Goal: Transaction & Acquisition: Purchase product/service

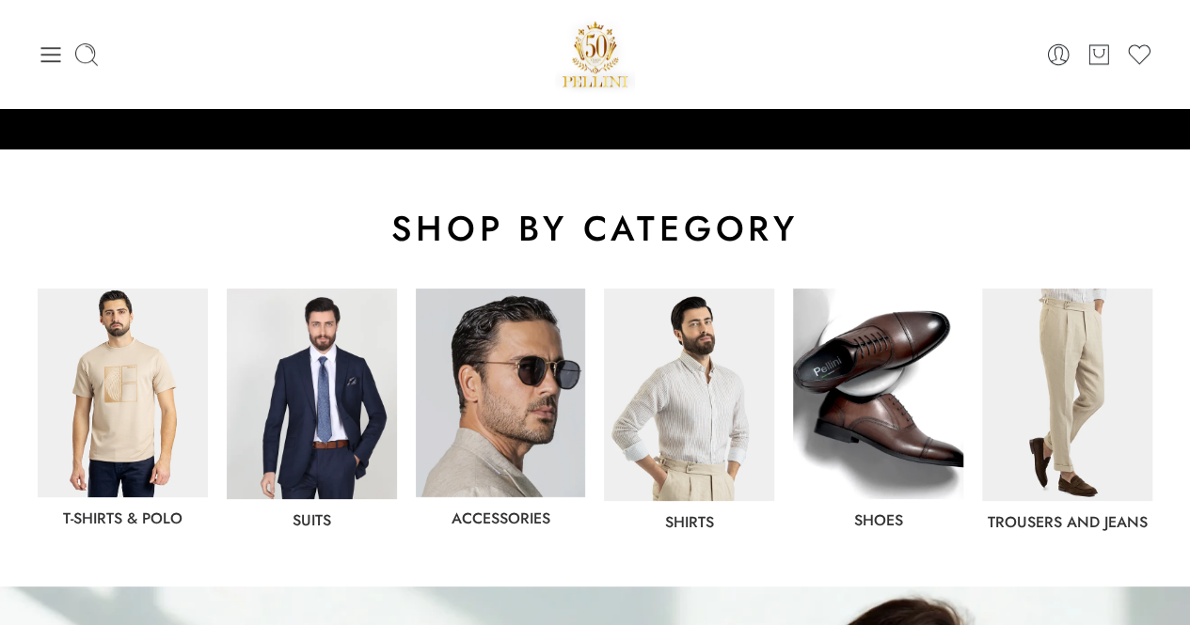
scroll to position [940, 0]
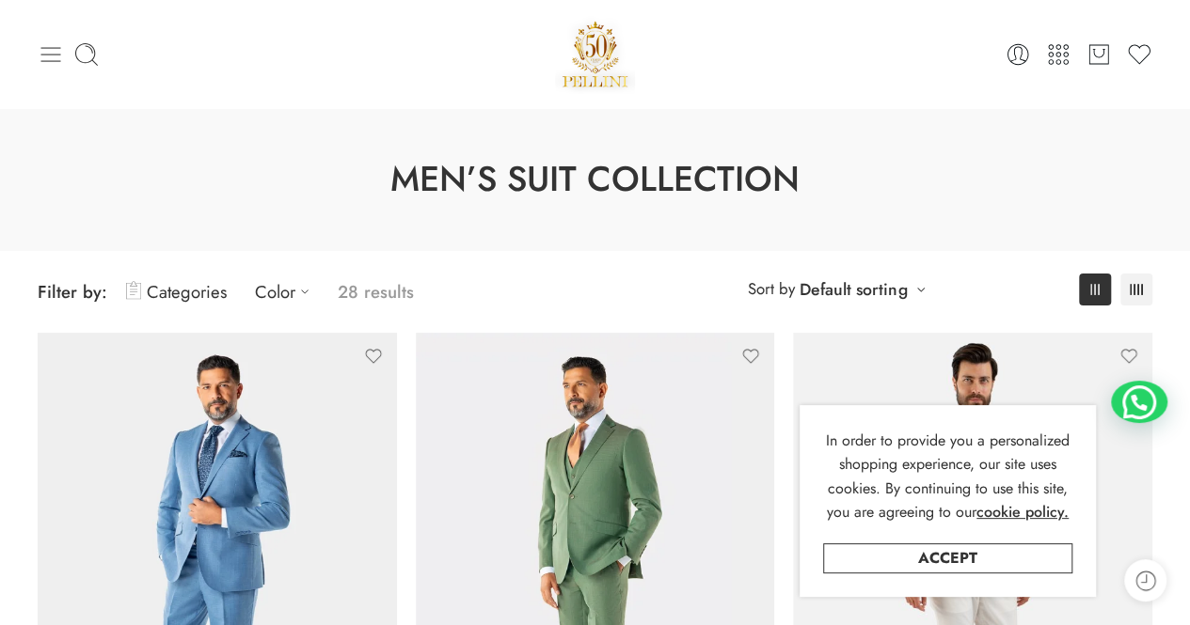
click at [47, 55] on icon at bounding box center [51, 54] width 26 height 26
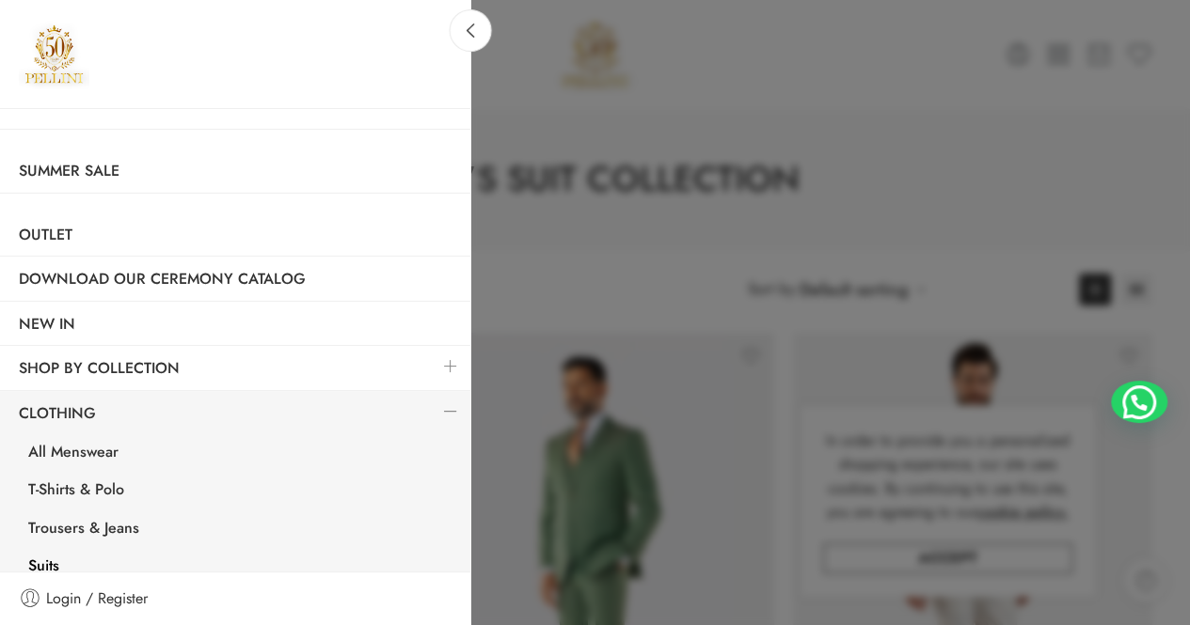
click at [653, 166] on div at bounding box center [595, 312] width 1190 height 625
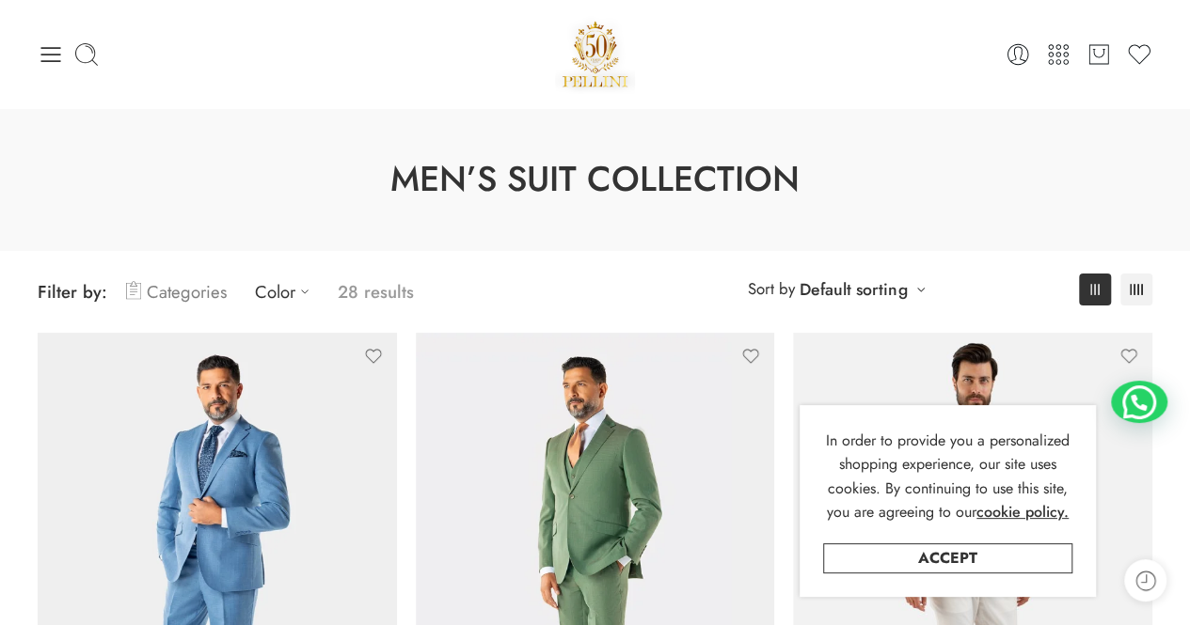
click at [190, 277] on link "Categories" at bounding box center [176, 292] width 101 height 44
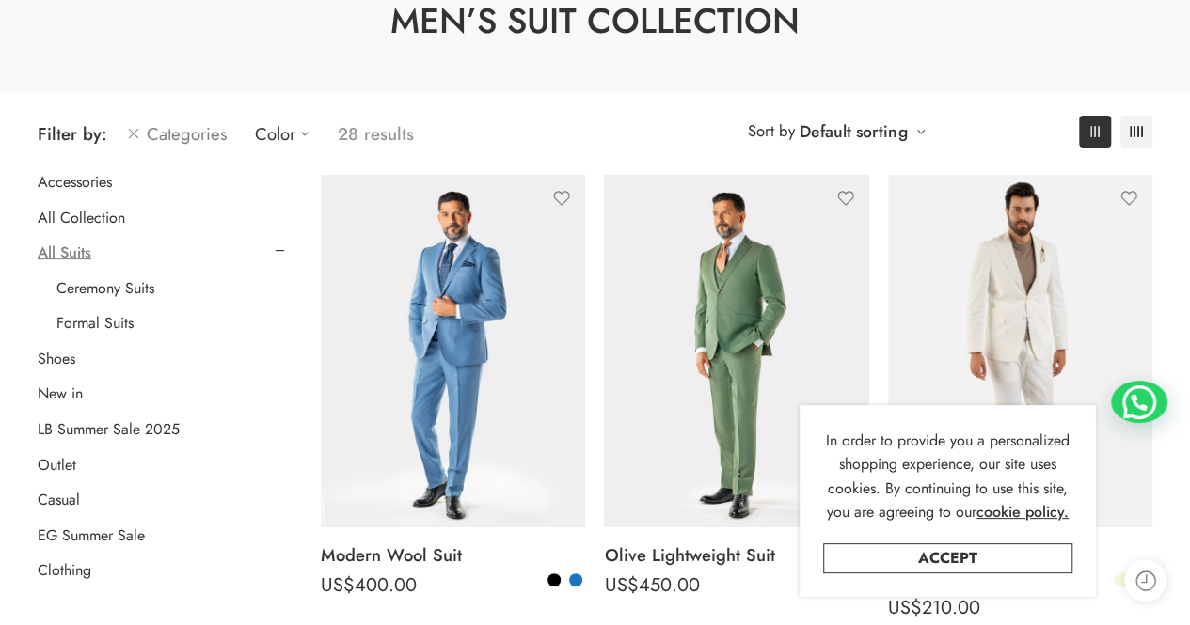
scroll to position [188, 0]
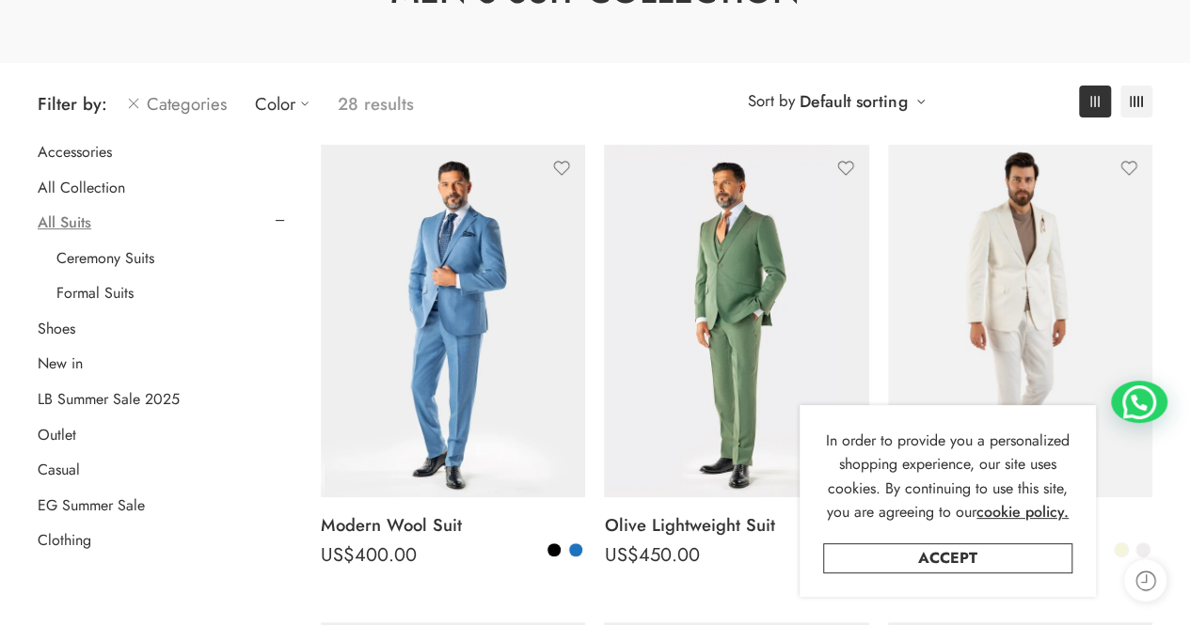
click at [182, 109] on link "Categories" at bounding box center [176, 104] width 101 height 44
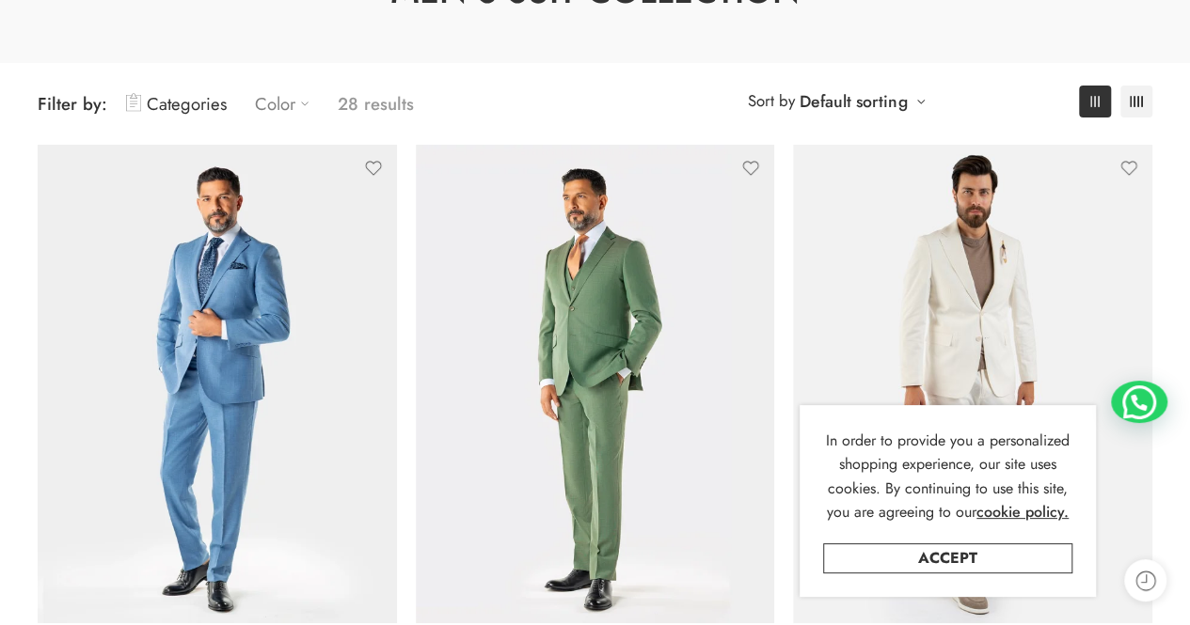
click at [295, 107] on icon at bounding box center [304, 103] width 19 height 19
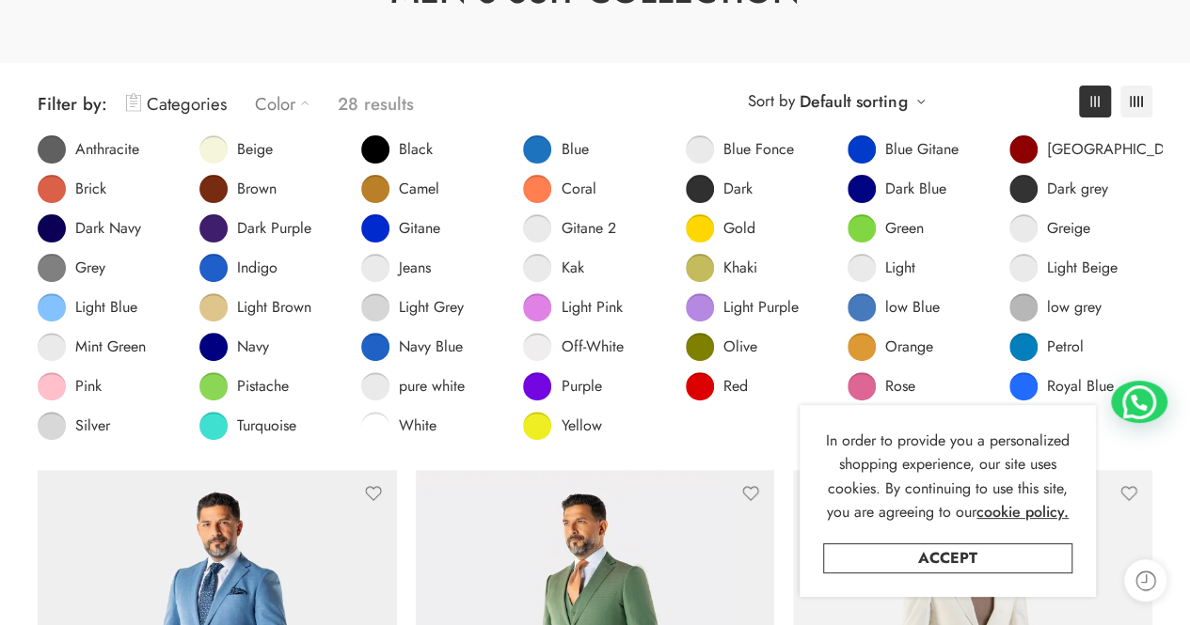
click at [648, 87] on div "**********" at bounding box center [595, 104] width 1114 height 44
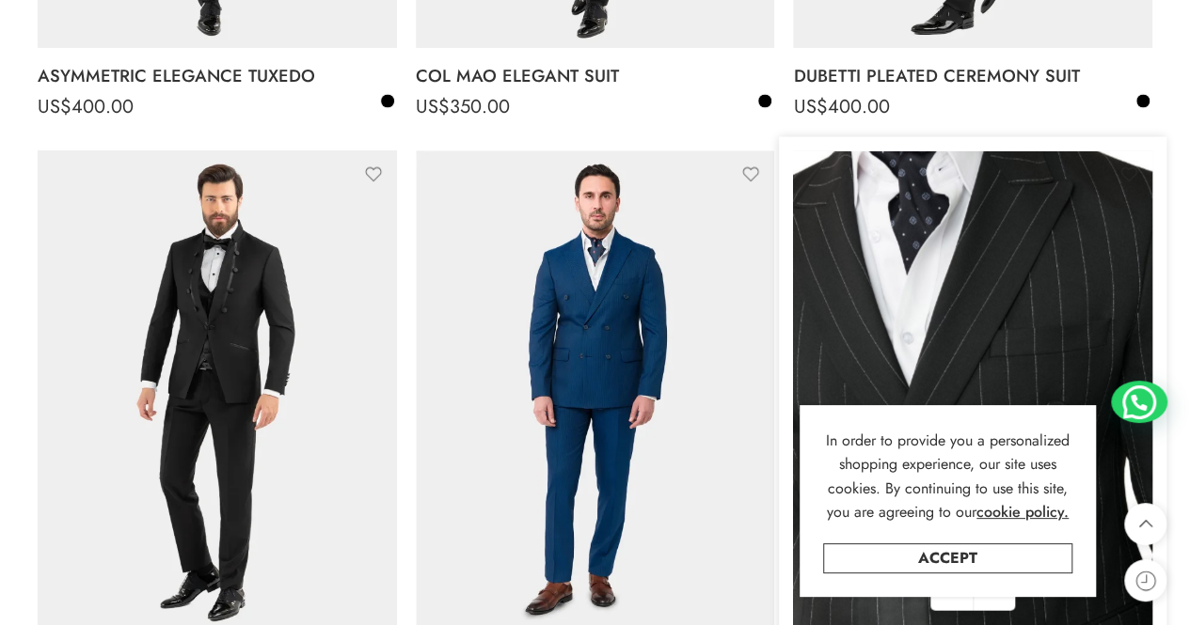
scroll to position [2351, 0]
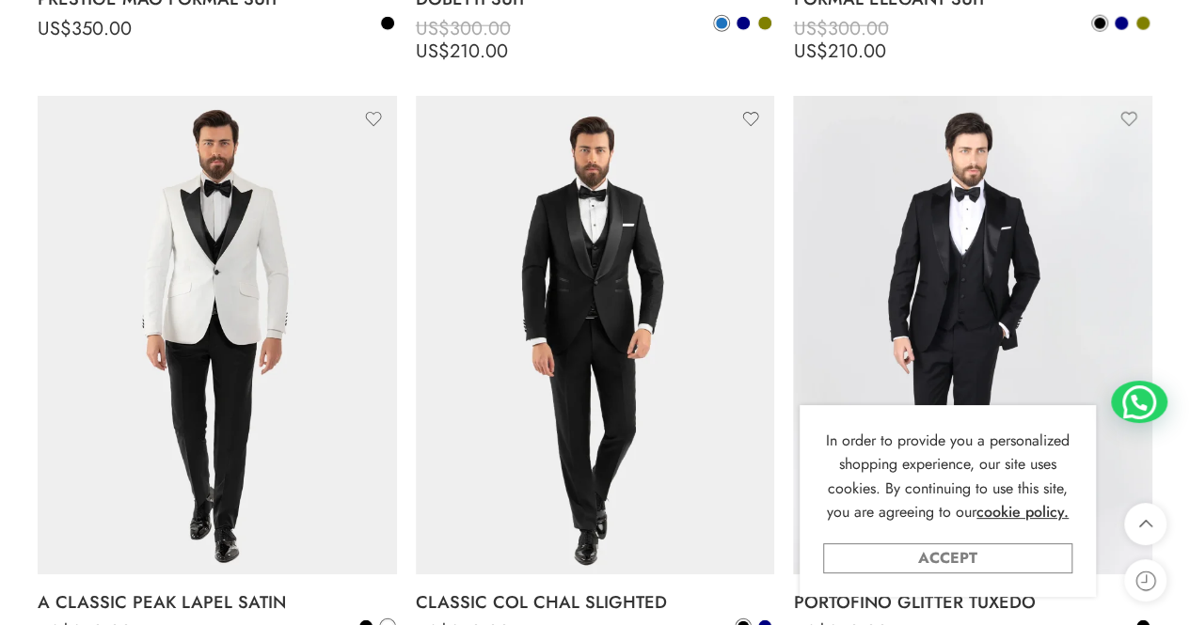
click at [972, 556] on link "Accept" at bounding box center [947, 559] width 249 height 30
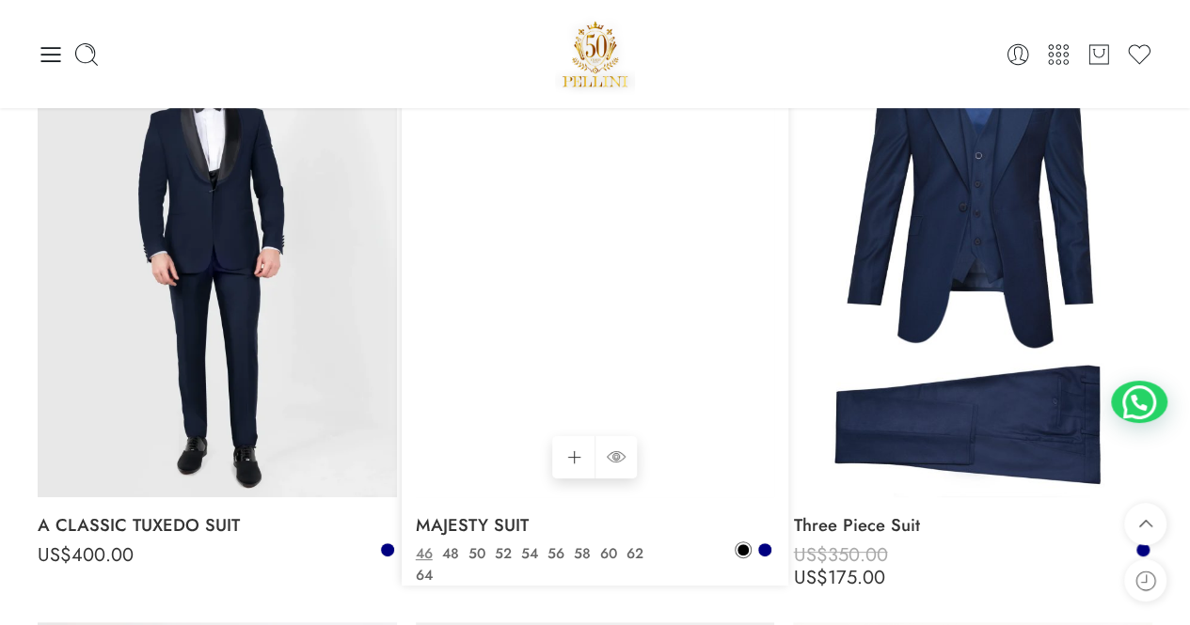
scroll to position [3574, 0]
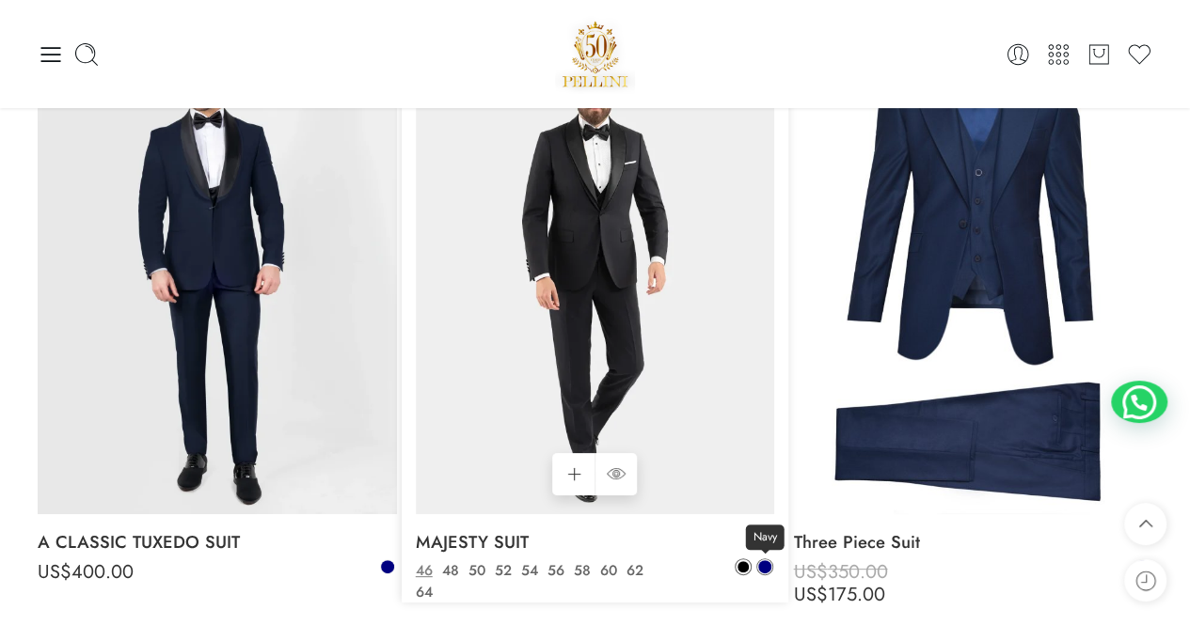
click at [767, 559] on link "Navy" at bounding box center [764, 567] width 17 height 17
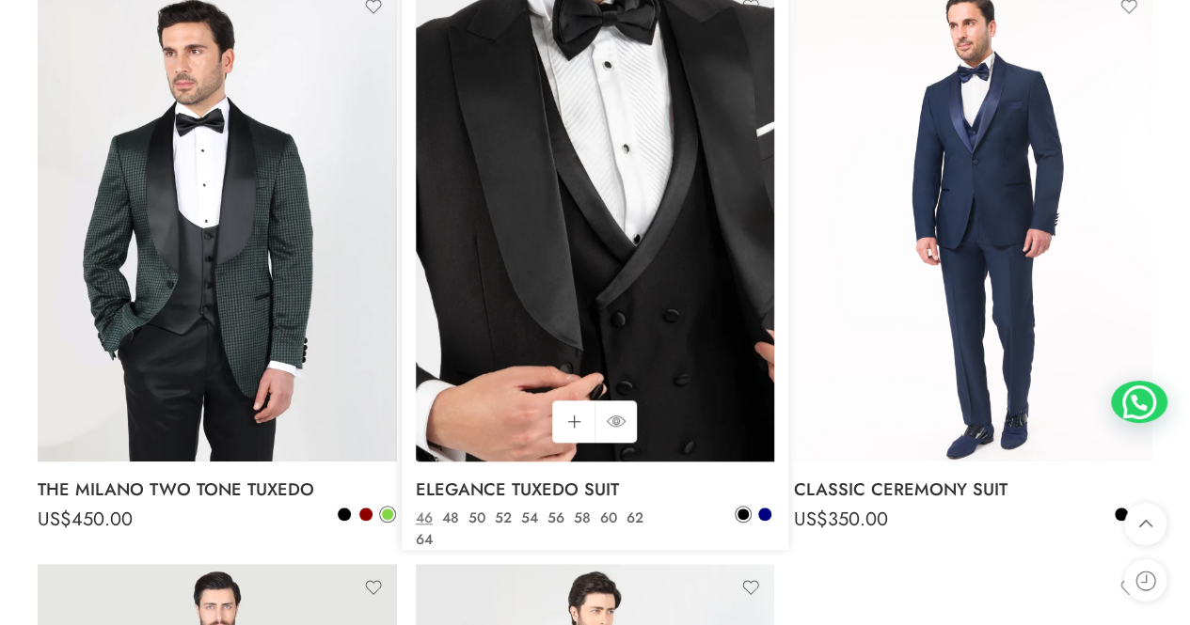
scroll to position [4232, 0]
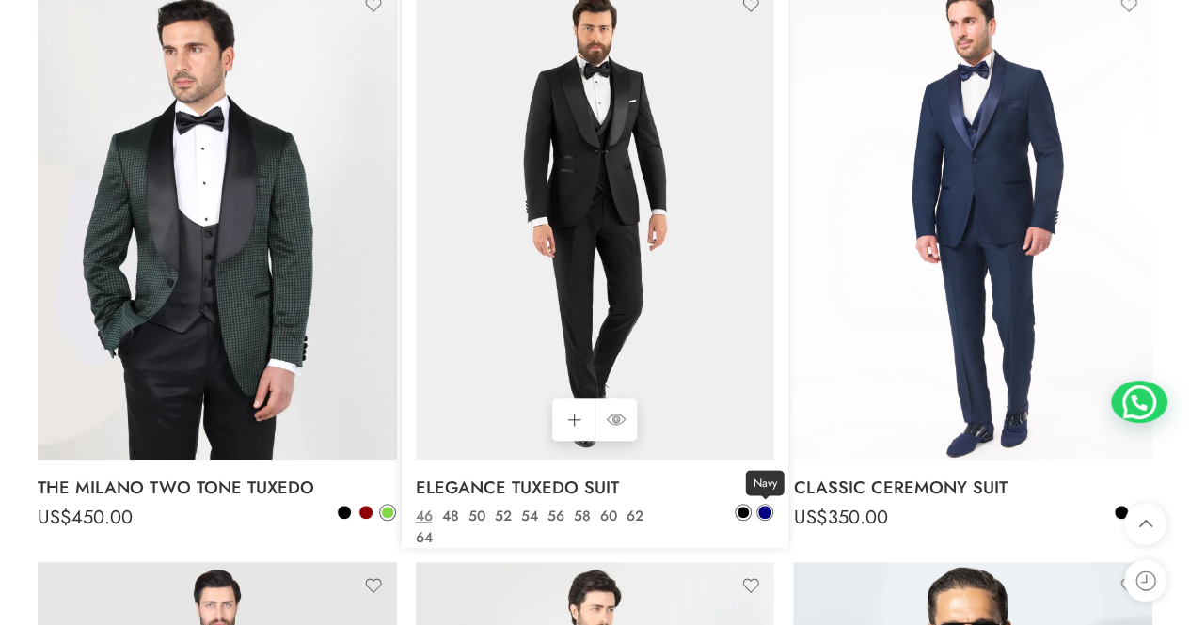
click at [758, 516] on span at bounding box center [764, 512] width 15 height 15
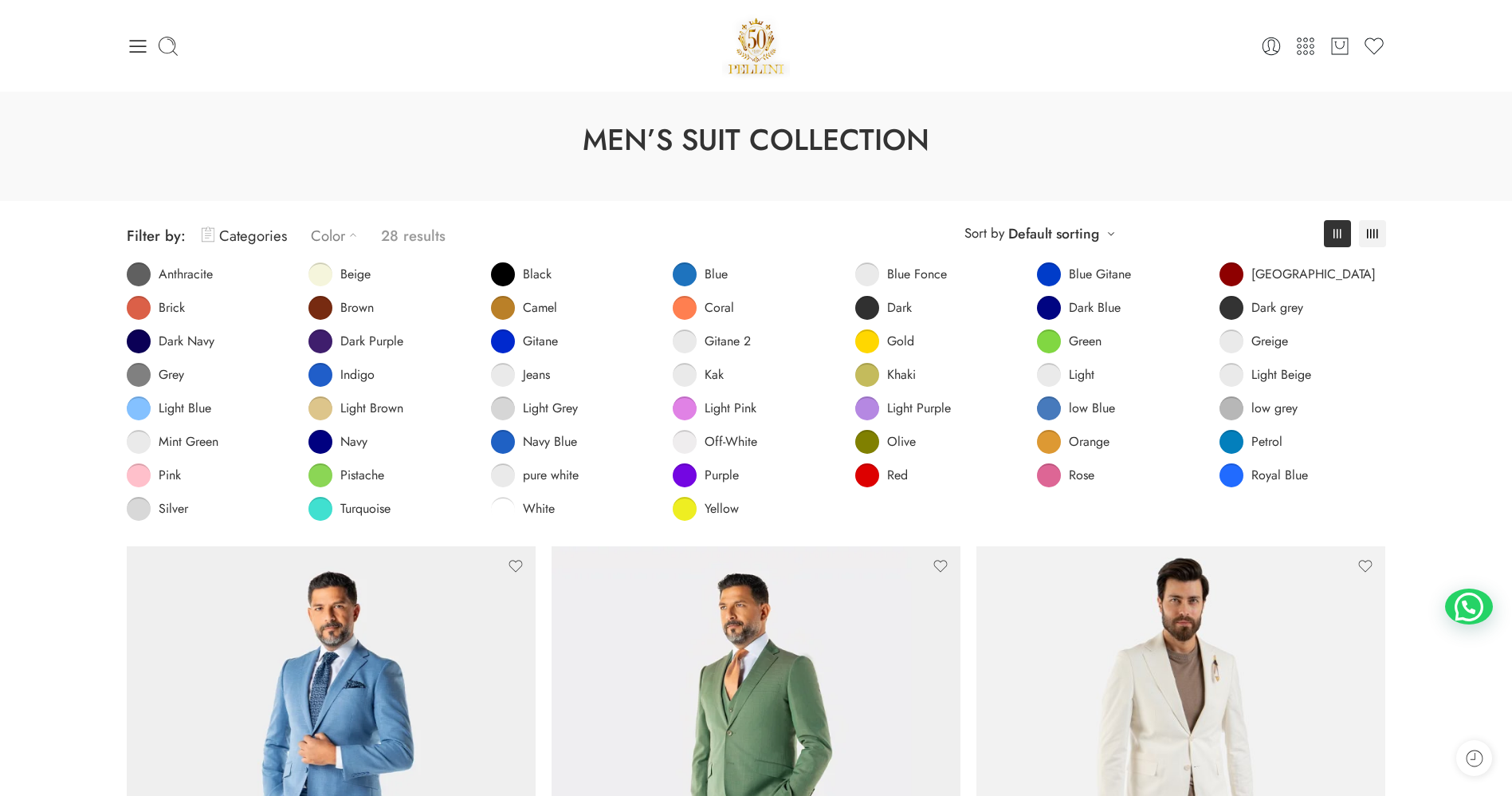
scroll to position [0, 0]
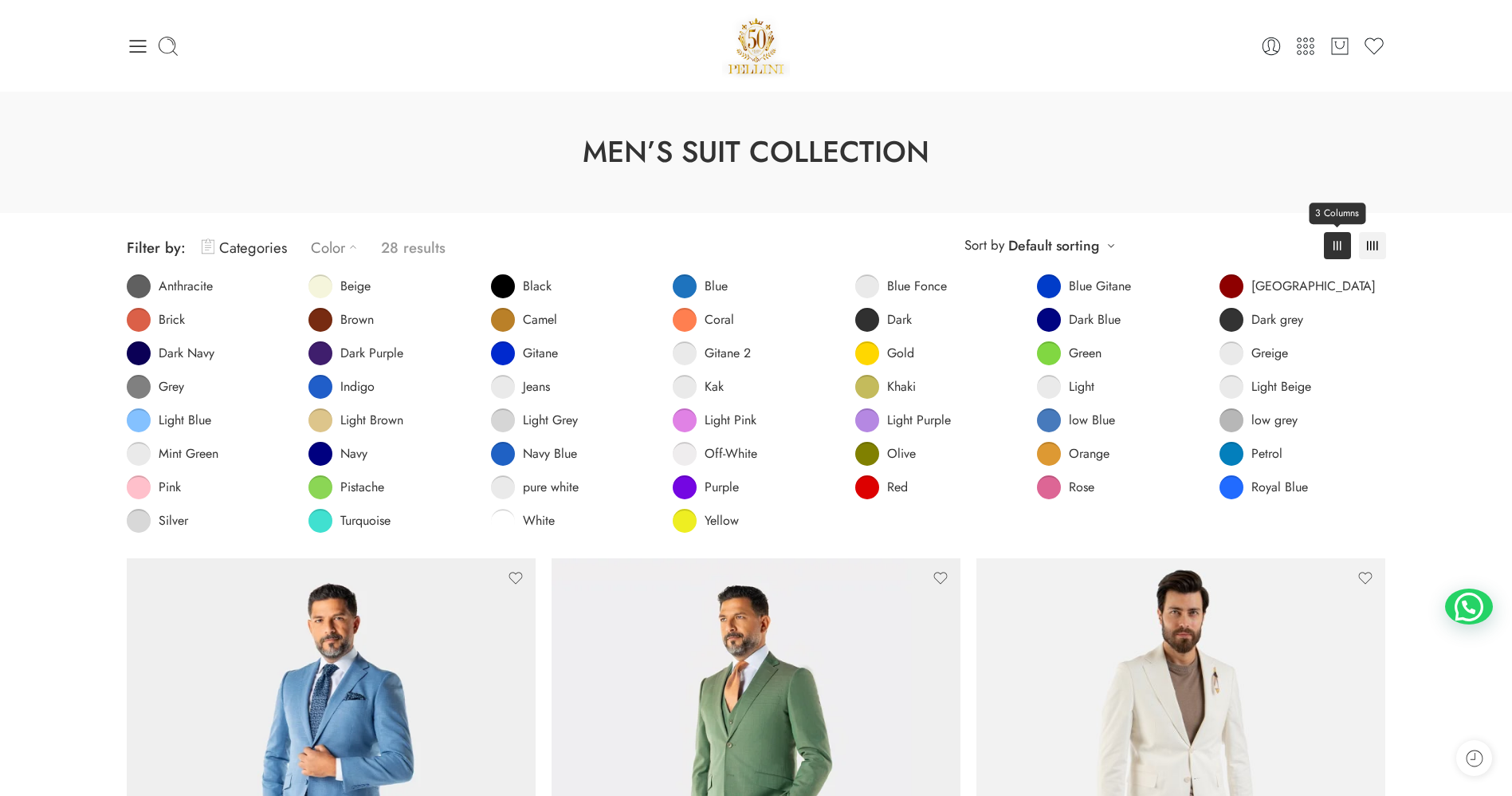
click at [1008, 242] on link "3 Columns" at bounding box center [1337, 246] width 27 height 27
click at [1008, 253] on link "4 Columns" at bounding box center [1372, 246] width 27 height 27
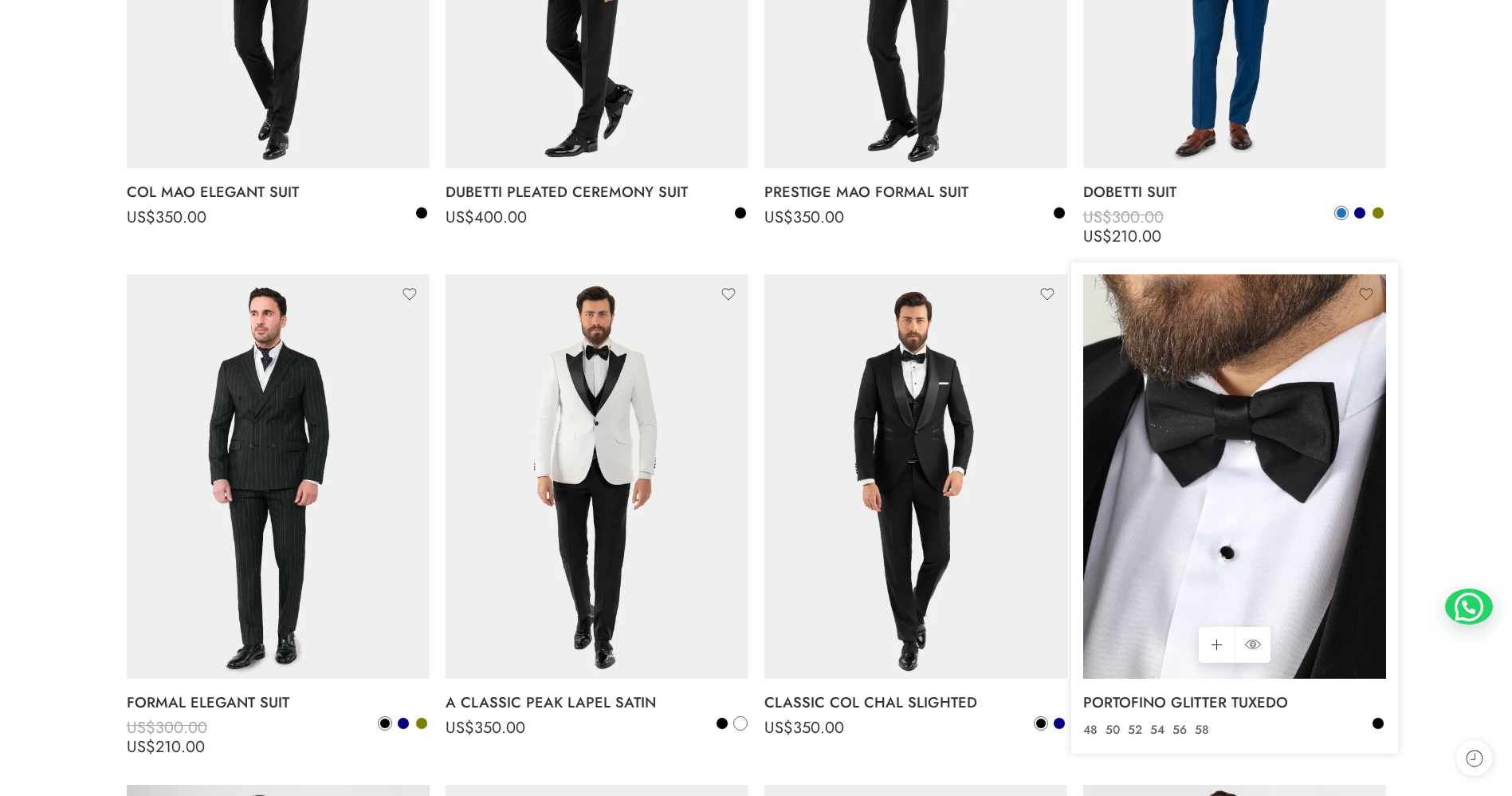
scroll to position [1316, 0]
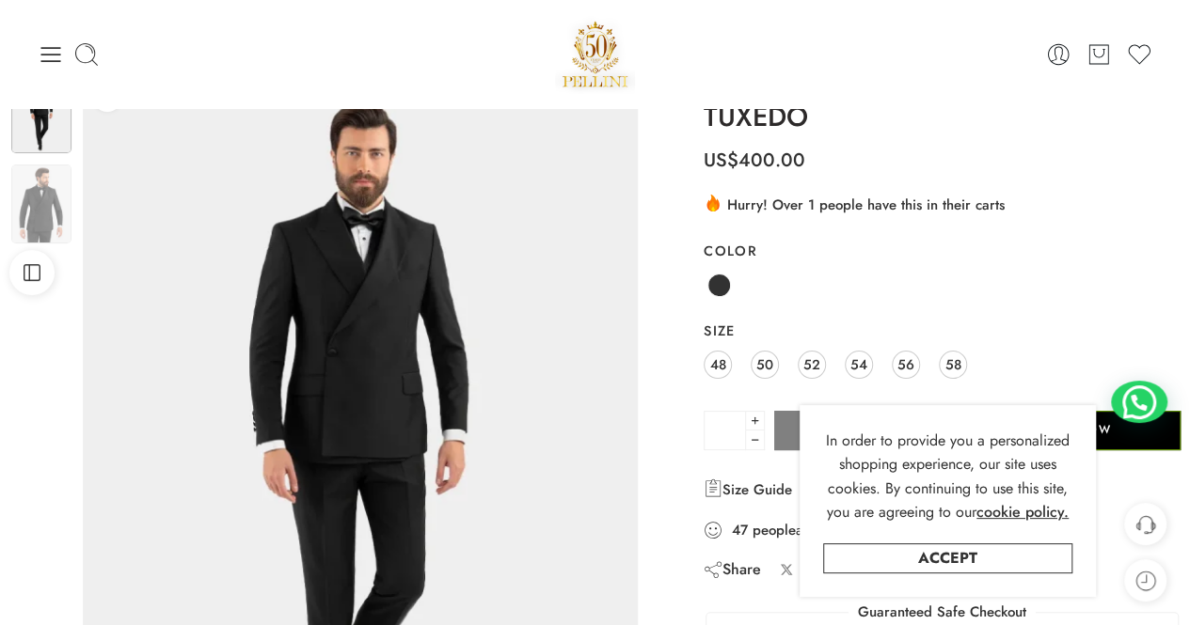
scroll to position [94, 0]
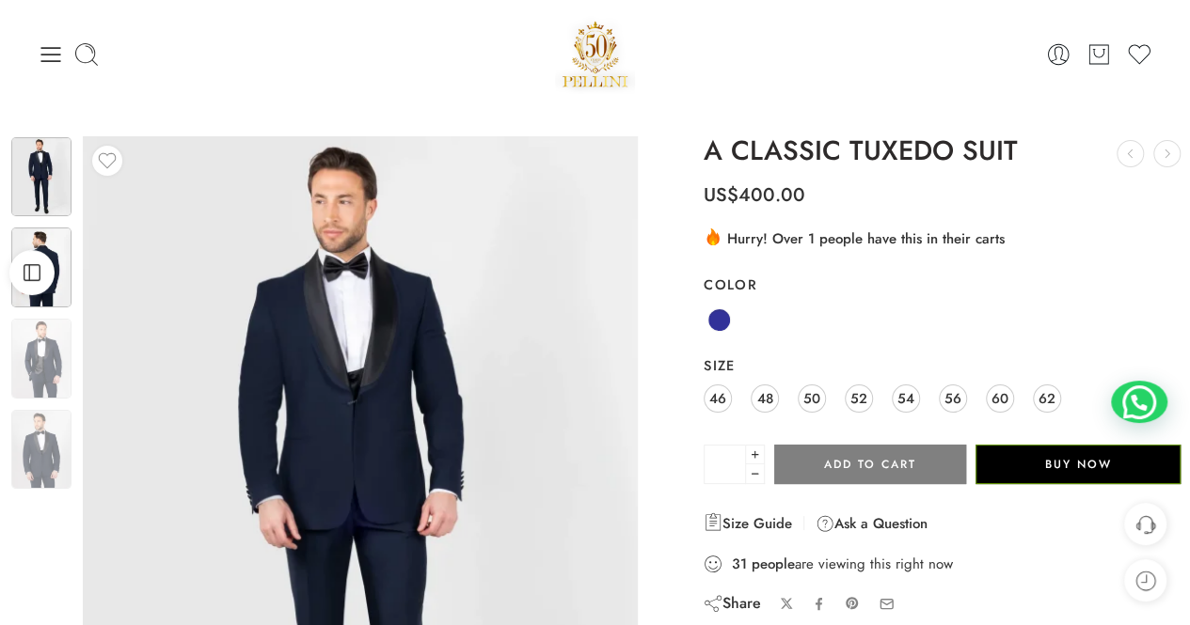
click at [64, 232] on img at bounding box center [41, 267] width 60 height 79
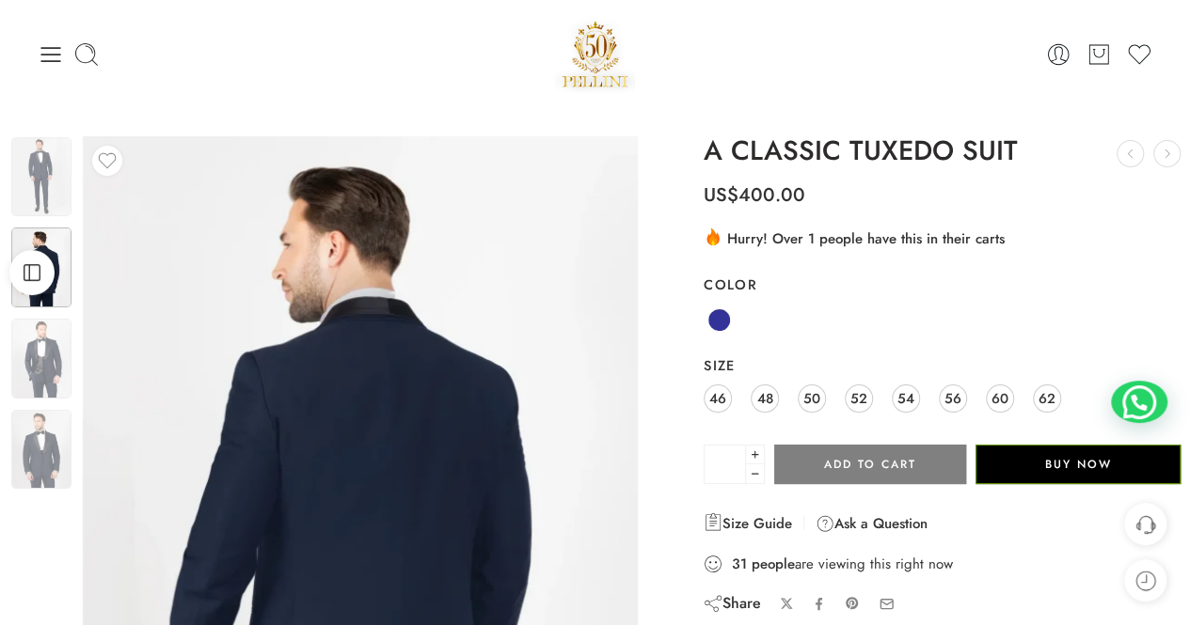
scroll to position [188, 0]
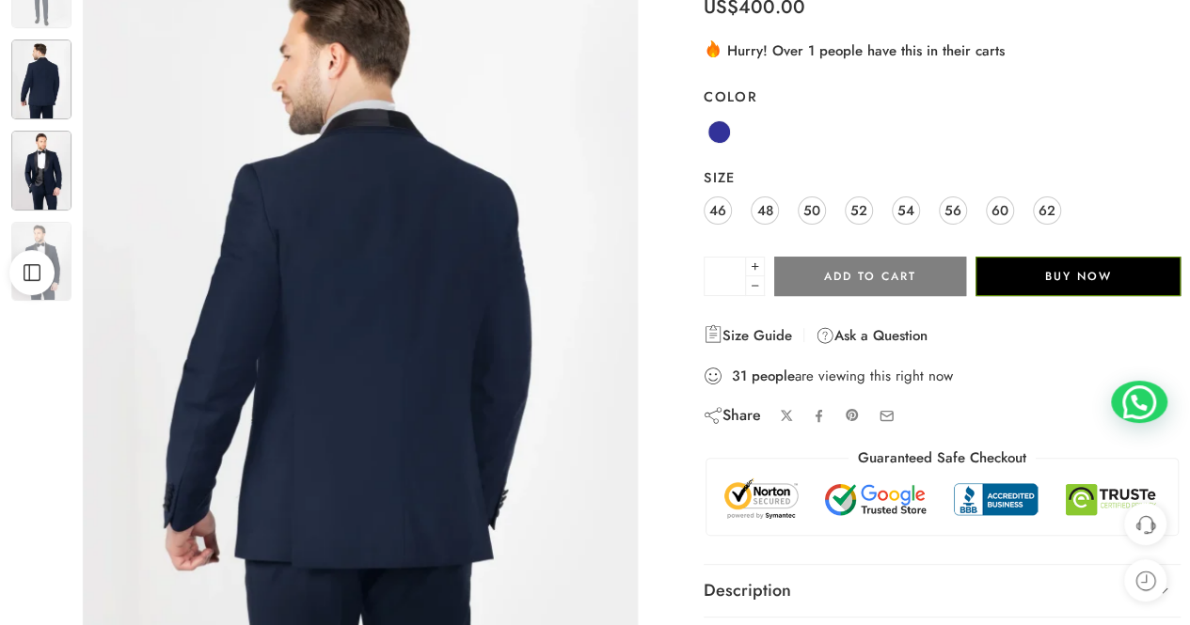
click at [55, 181] on img at bounding box center [41, 171] width 60 height 80
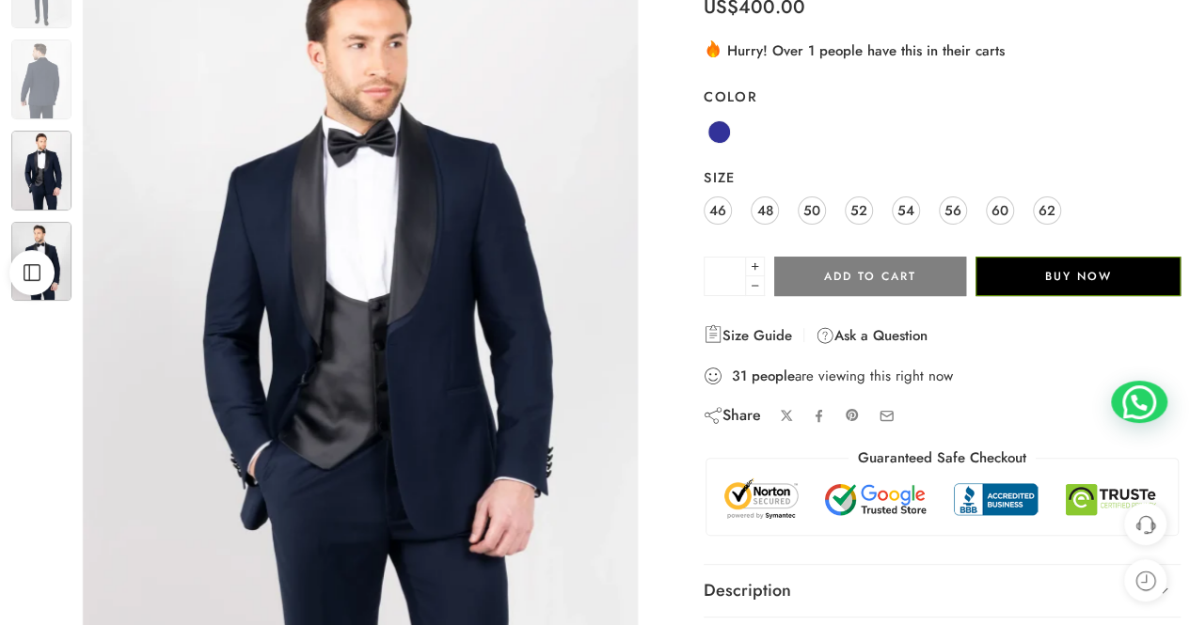
click at [58, 236] on img at bounding box center [41, 261] width 60 height 79
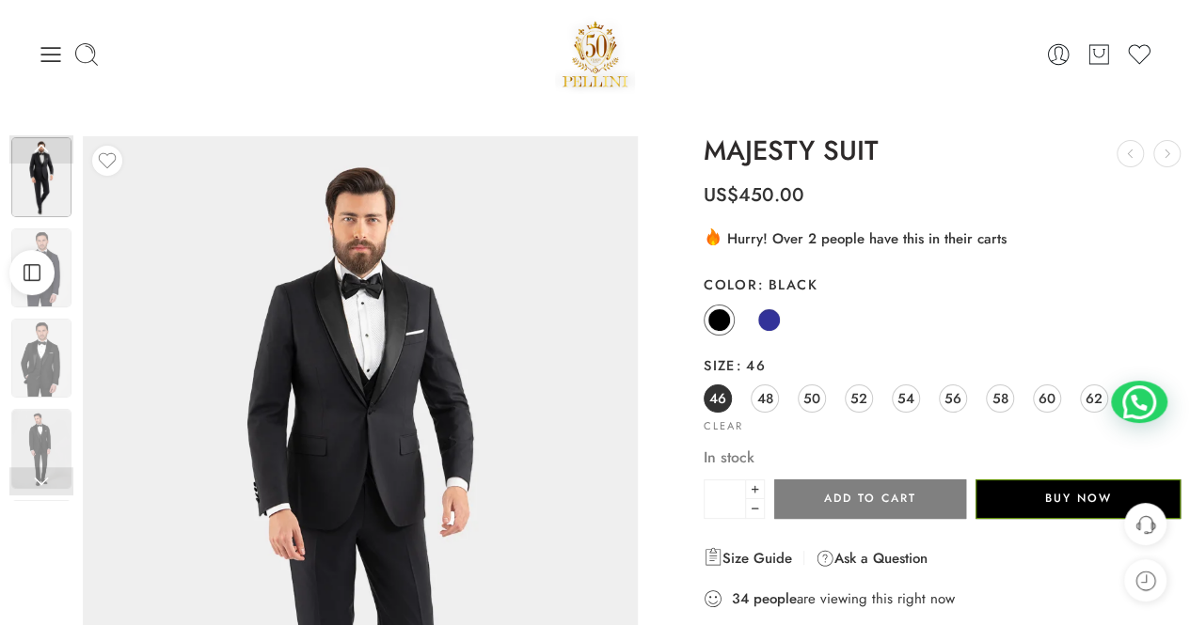
click at [741, 312] on div "[DEMOGRAPHIC_DATA] Navy" at bounding box center [941, 321] width 477 height 37
click at [783, 317] on div "Black Navy" at bounding box center [941, 321] width 477 height 37
click at [775, 319] on span at bounding box center [769, 320] width 24 height 24
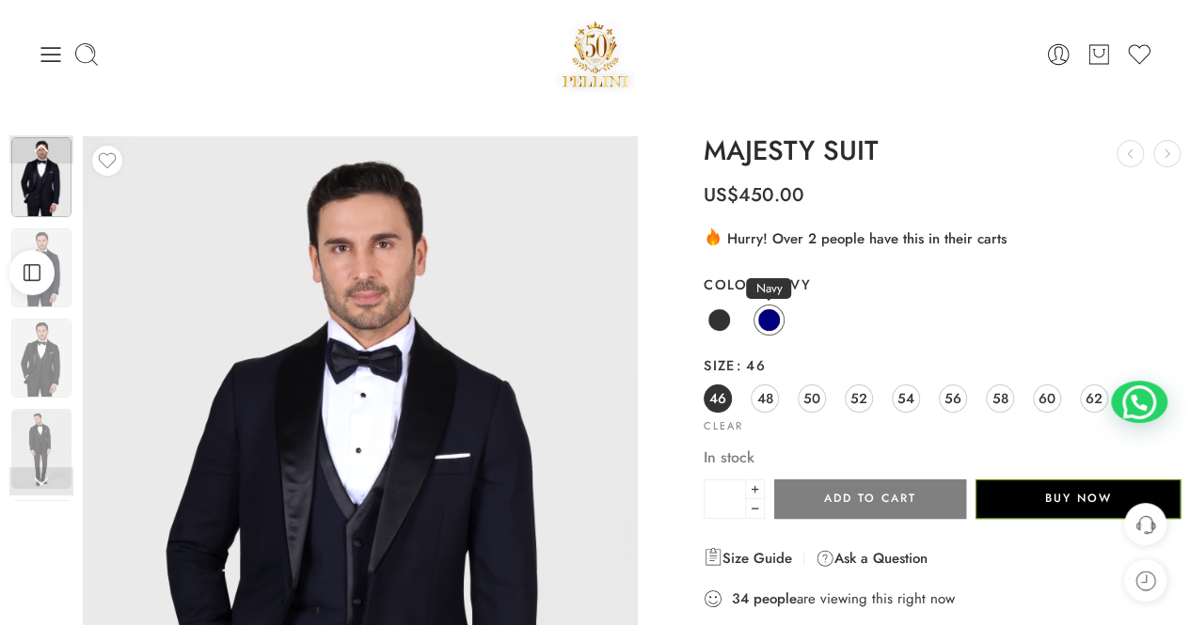
click at [777, 326] on span at bounding box center [769, 320] width 24 height 24
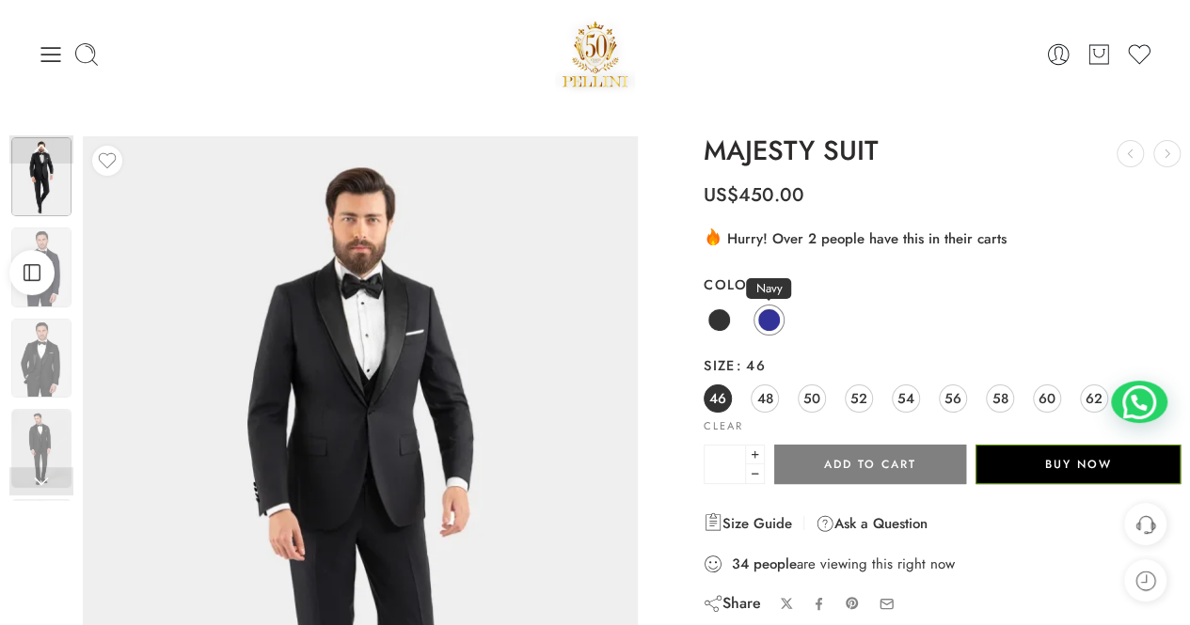
click at [781, 319] on link "Navy" at bounding box center [768, 320] width 31 height 31
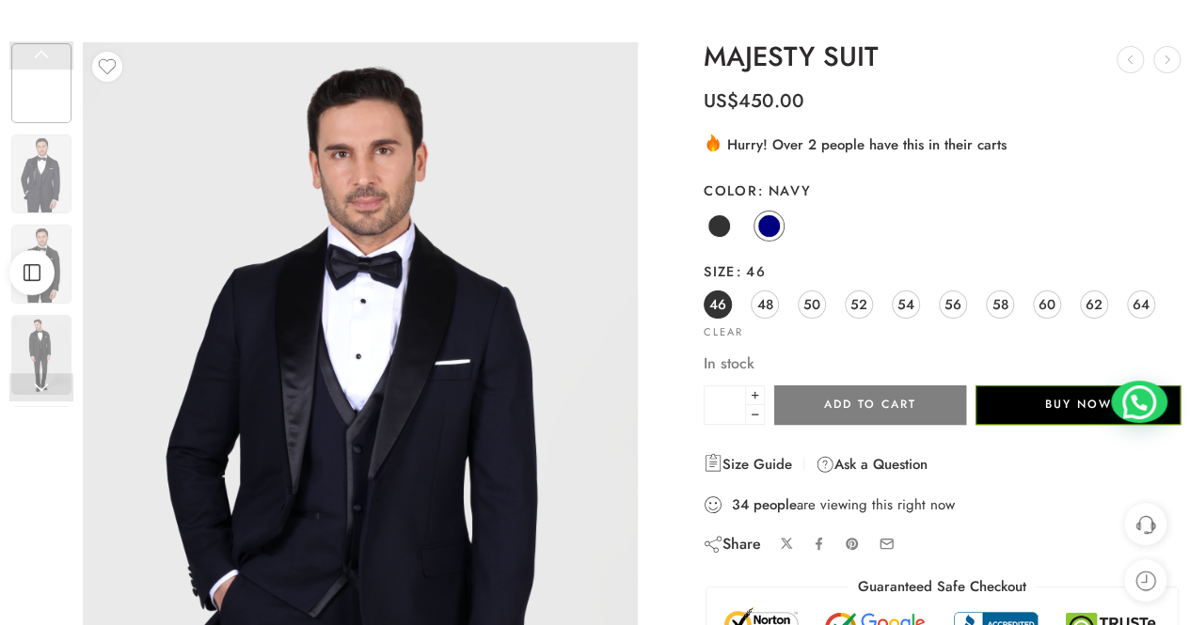
scroll to position [188, 0]
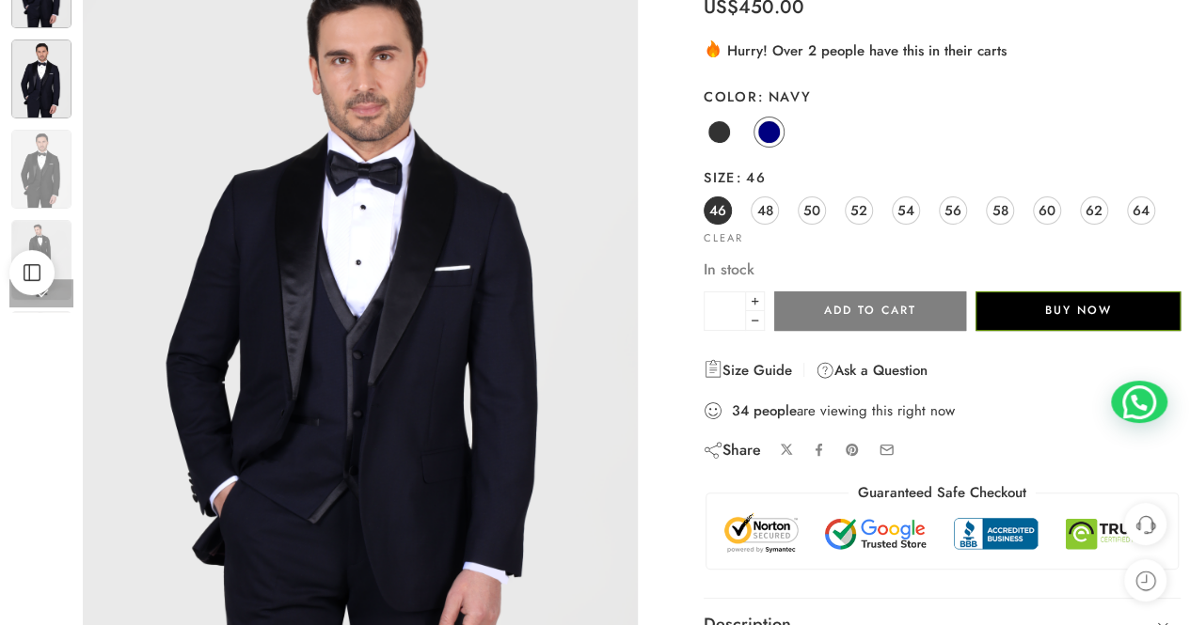
click at [21, 104] on img at bounding box center [41, 78] width 60 height 79
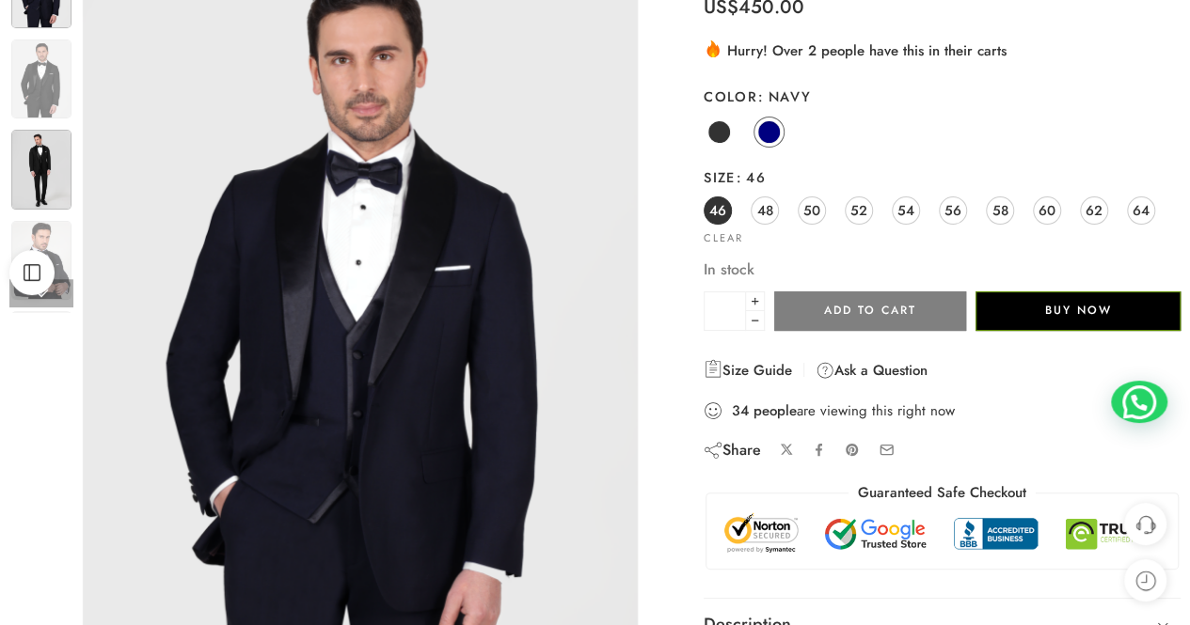
click at [36, 174] on img at bounding box center [41, 169] width 60 height 79
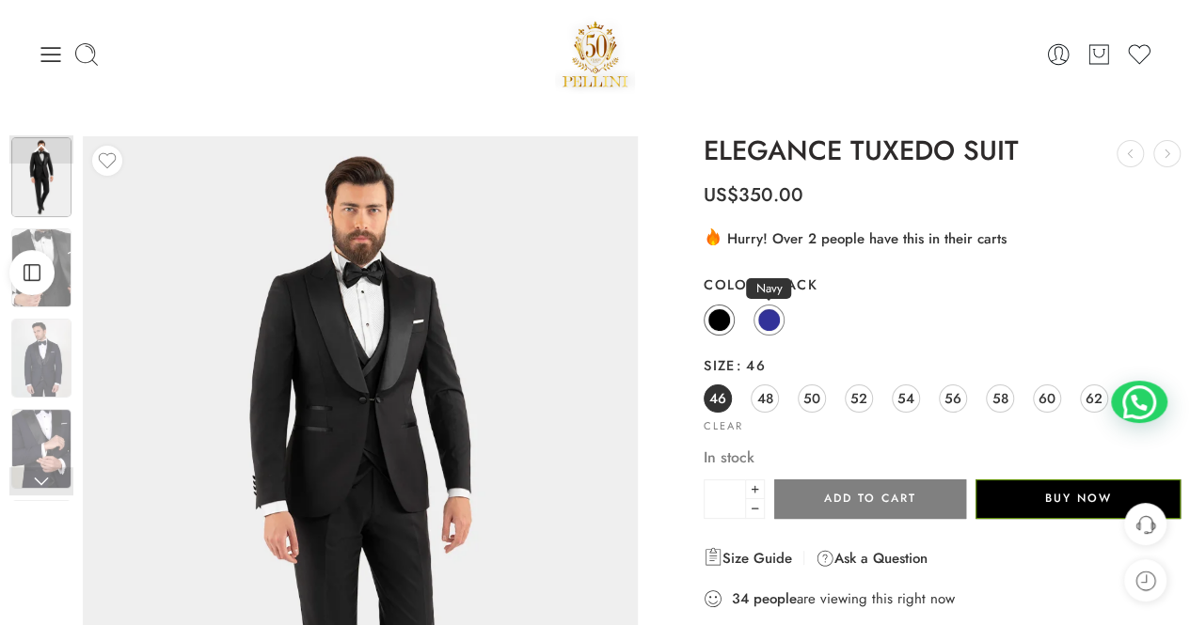
click at [770, 310] on span at bounding box center [769, 320] width 24 height 24
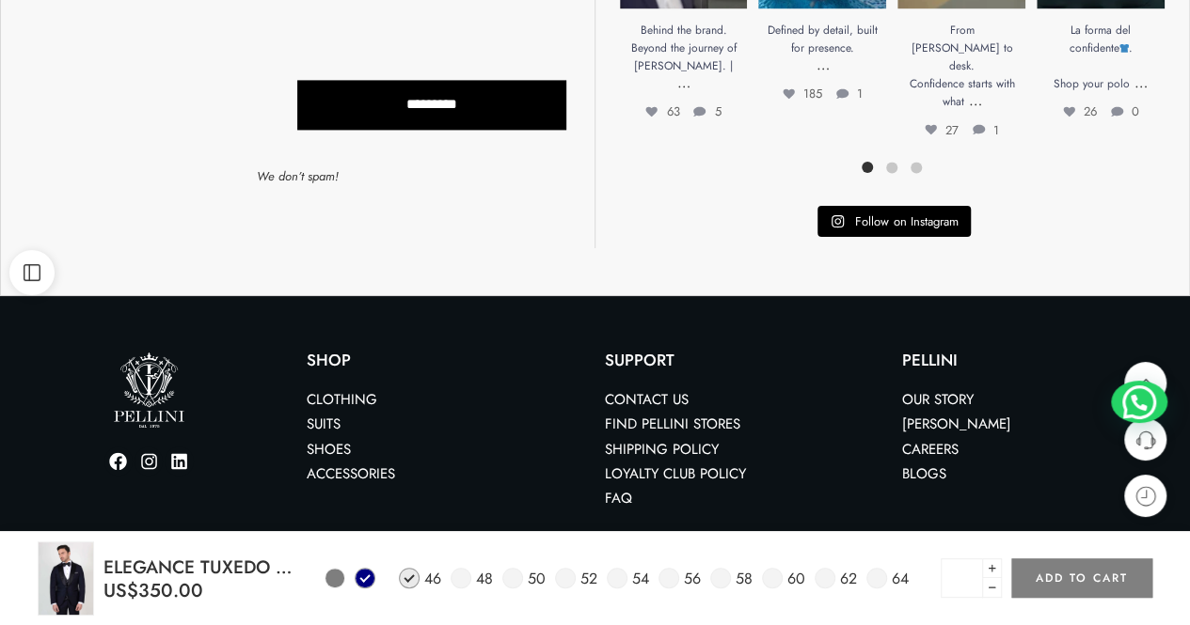
scroll to position [1466, 0]
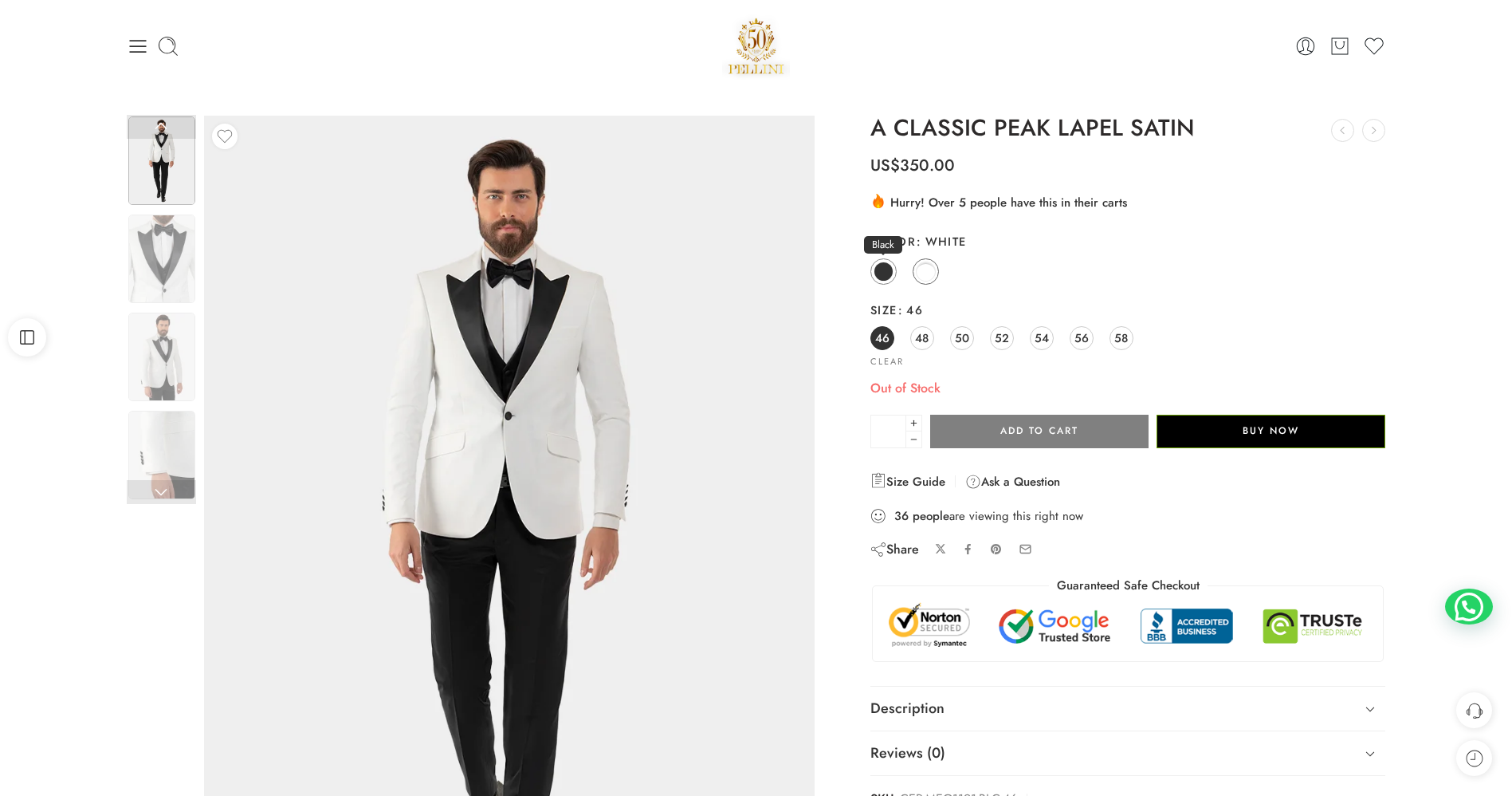
click at [892, 266] on link "Black" at bounding box center [883, 271] width 26 height 26
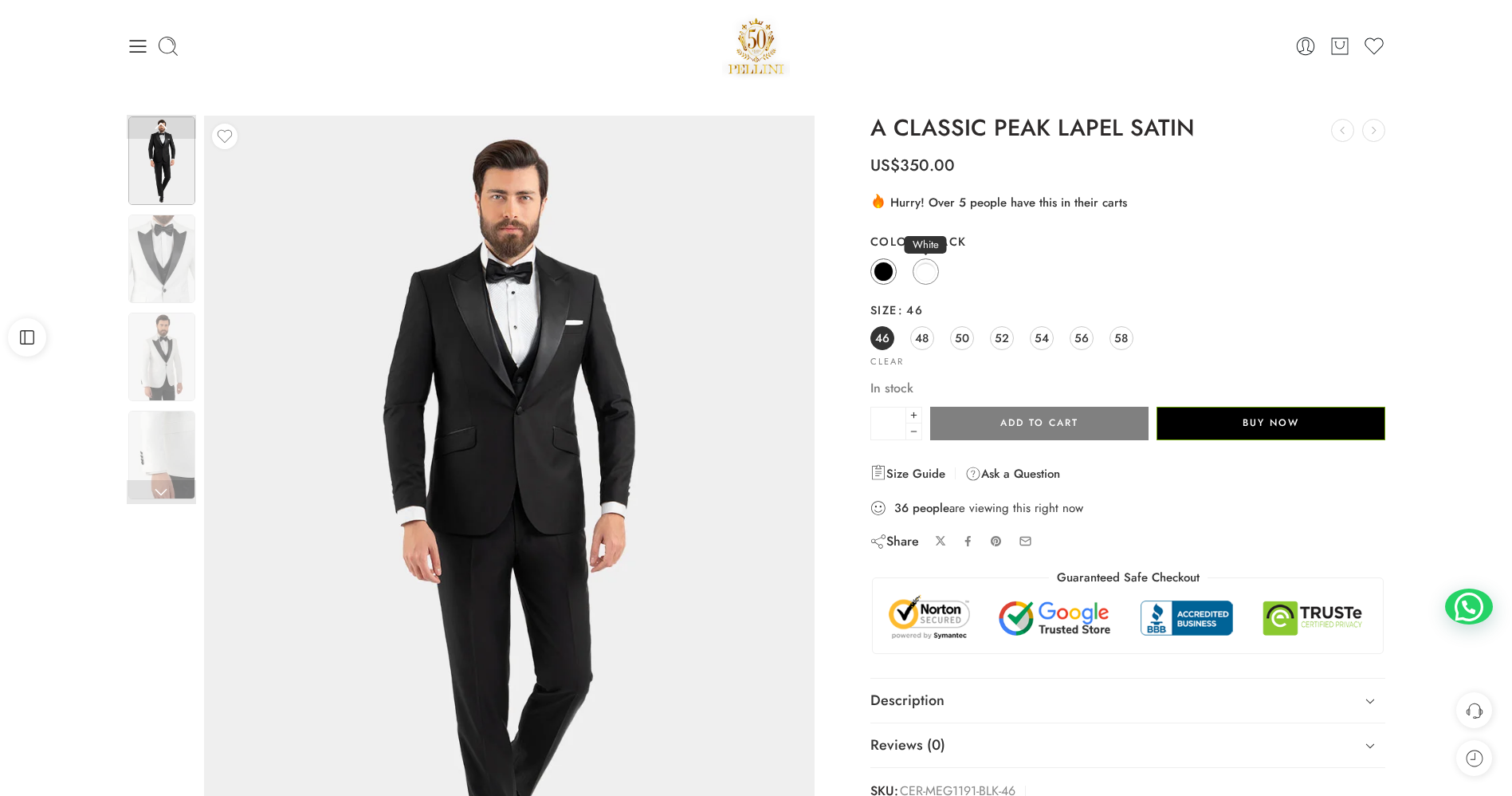
click at [931, 265] on span at bounding box center [926, 271] width 20 height 20
